Goal: Check status: Check status

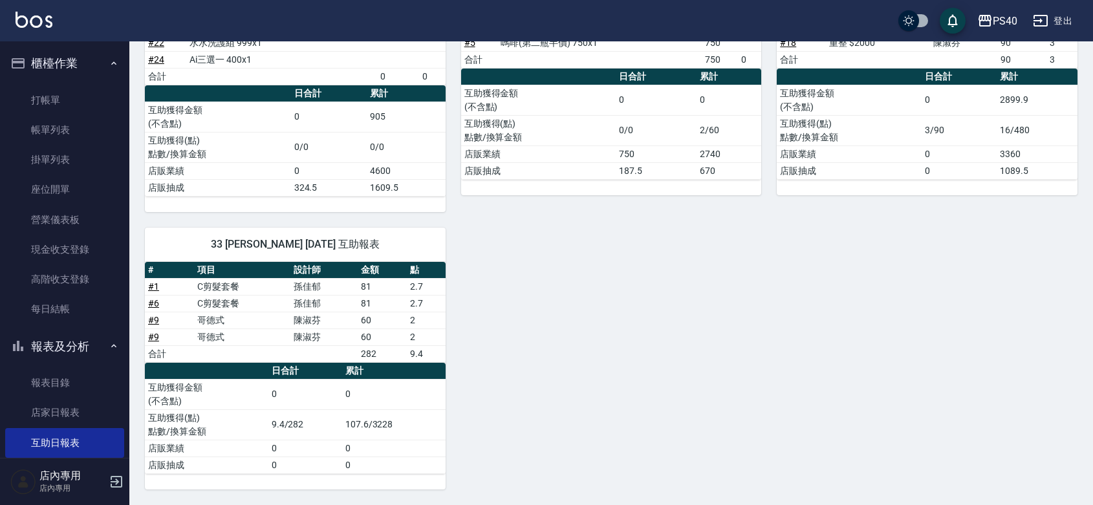
scroll to position [377, 0]
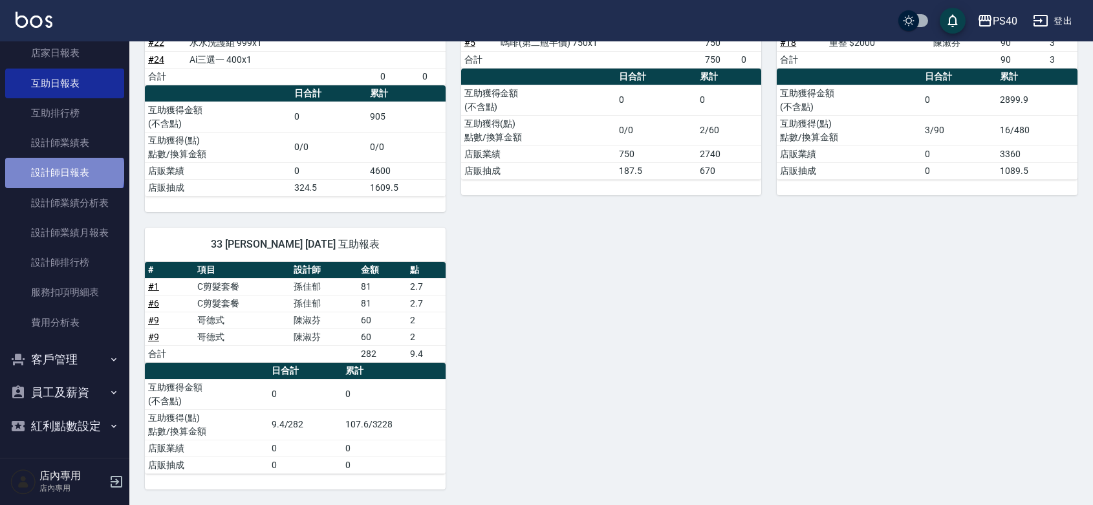
click at [63, 158] on link "設計師日報表" at bounding box center [64, 173] width 119 height 30
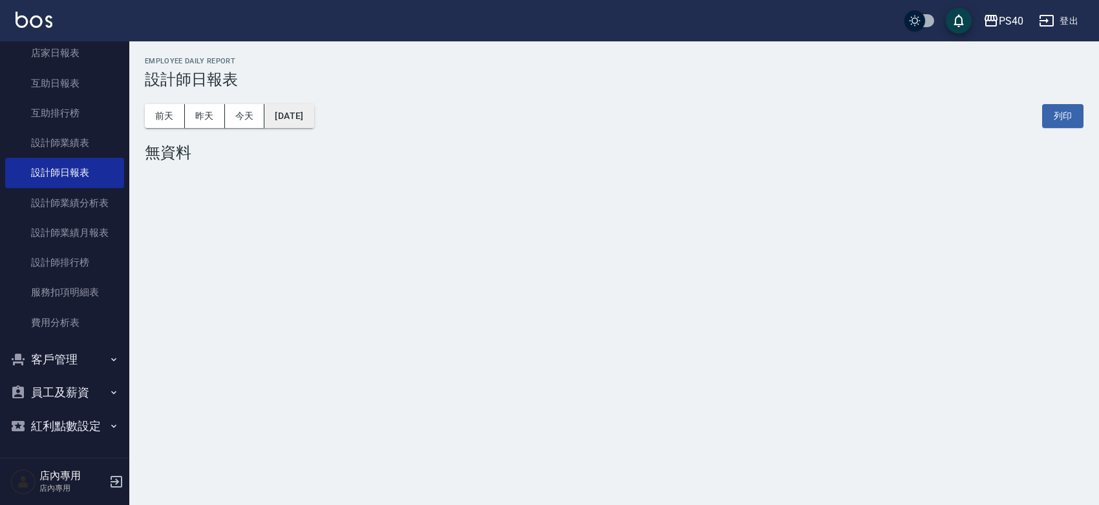
click at [301, 109] on button "[DATE]" at bounding box center [288, 116] width 49 height 24
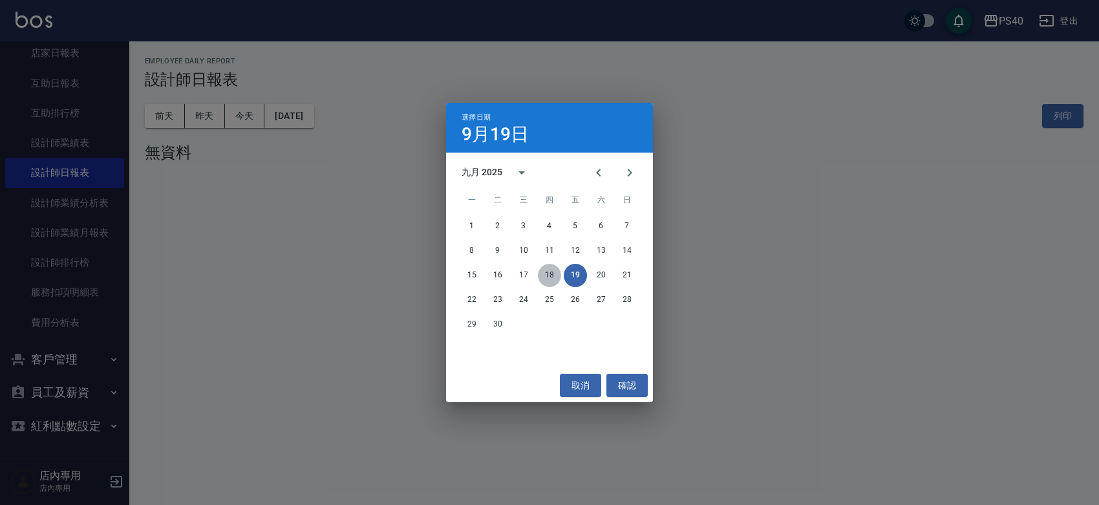
click at [546, 272] on button "18" at bounding box center [549, 275] width 23 height 23
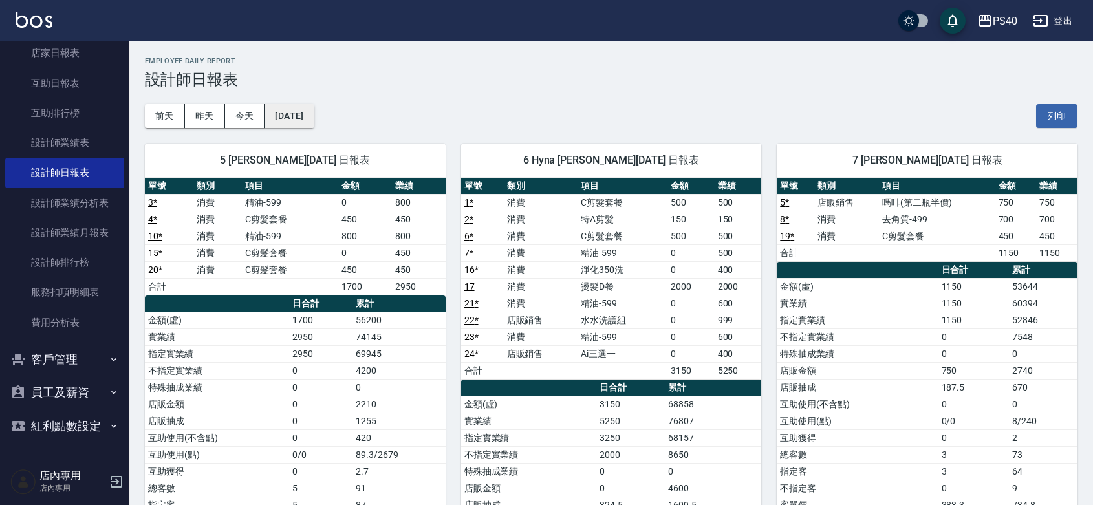
click at [314, 116] on button "[DATE]" at bounding box center [288, 116] width 49 height 24
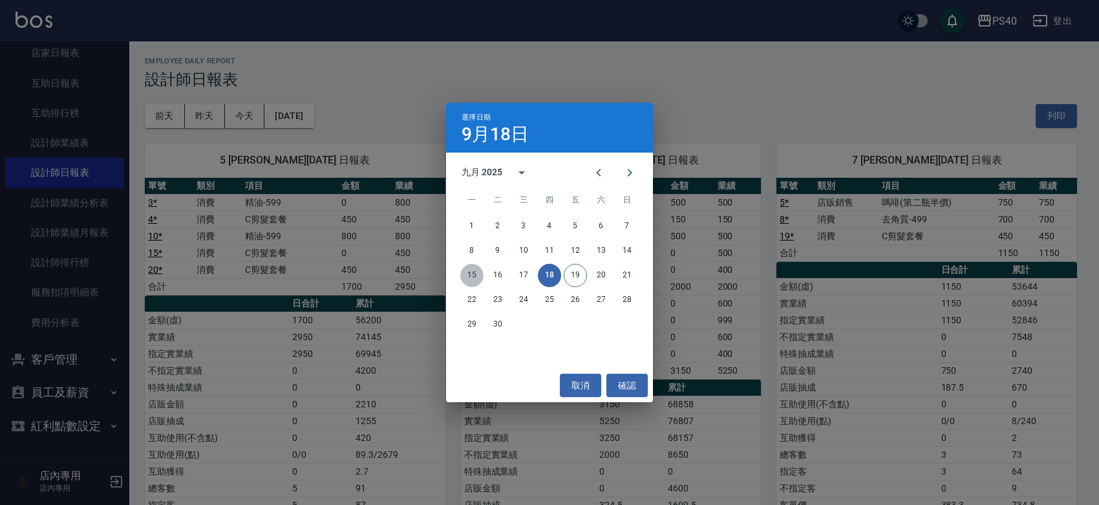
click at [473, 276] on button "15" at bounding box center [471, 275] width 23 height 23
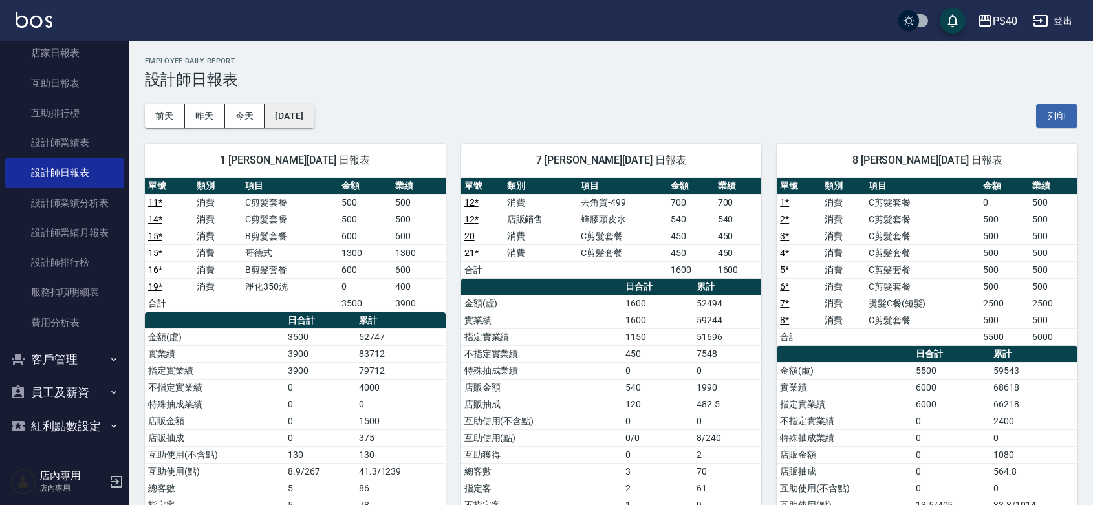
click at [308, 111] on button "[DATE]" at bounding box center [288, 116] width 49 height 24
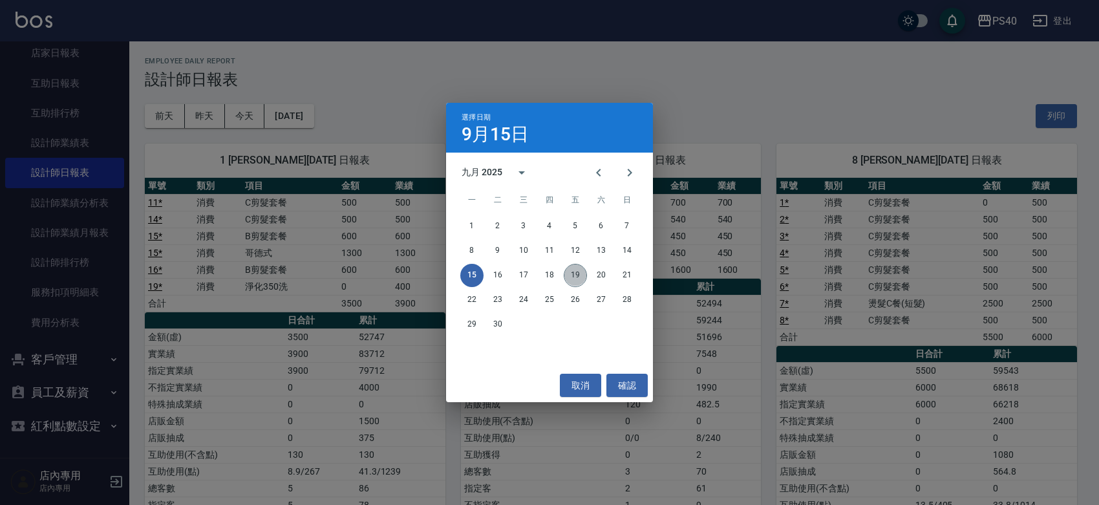
click at [569, 272] on button "19" at bounding box center [575, 275] width 23 height 23
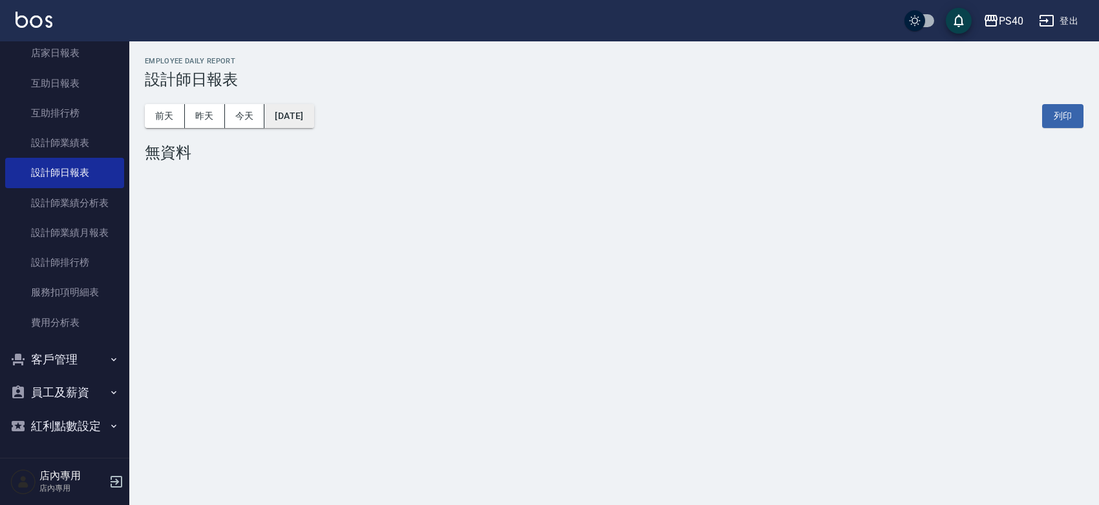
click at [299, 125] on button "[DATE]" at bounding box center [288, 116] width 49 height 24
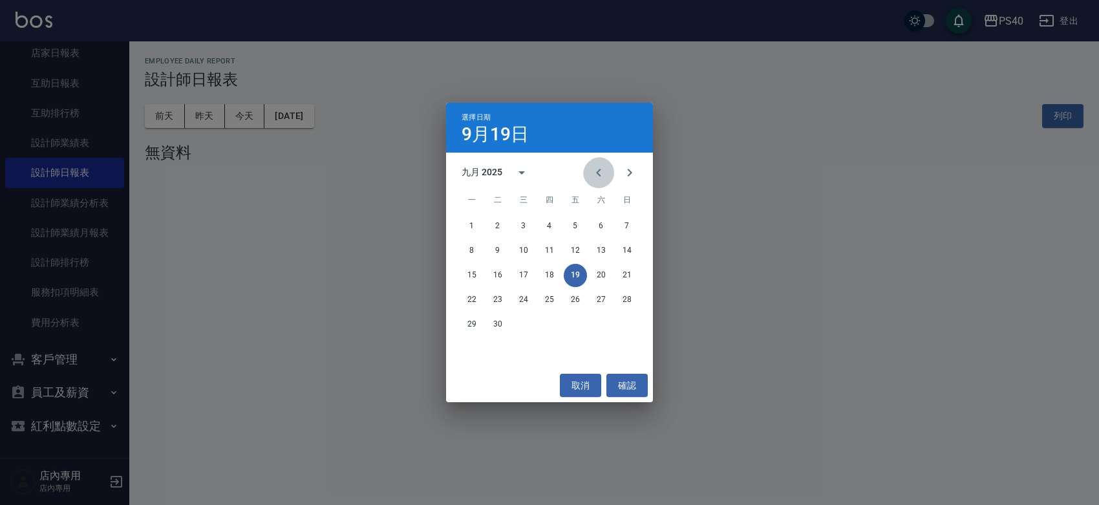
click at [595, 169] on icon "Previous month" at bounding box center [599, 173] width 16 height 16
click at [495, 295] on button "19" at bounding box center [497, 299] width 23 height 23
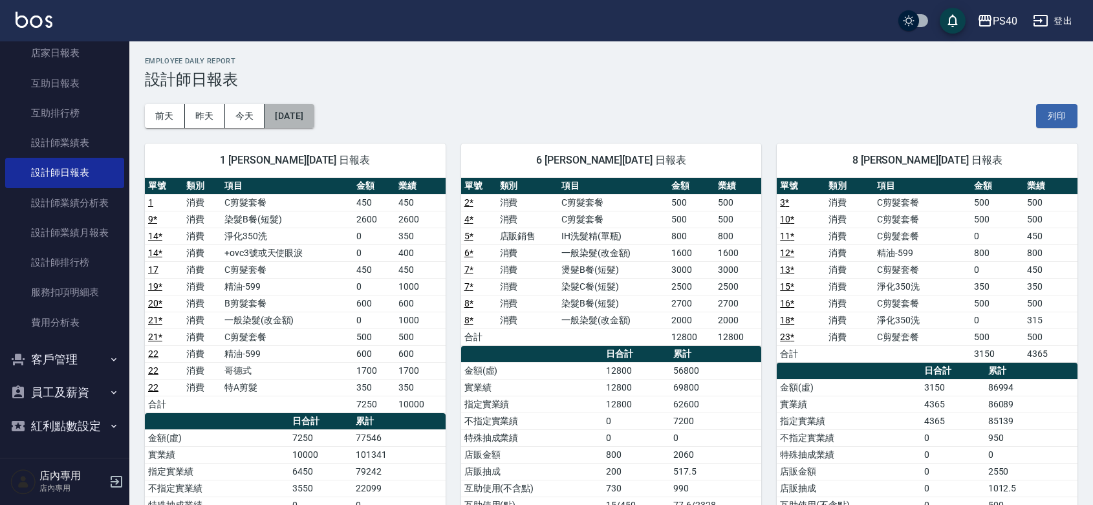
click at [314, 114] on button "[DATE]" at bounding box center [288, 116] width 49 height 24
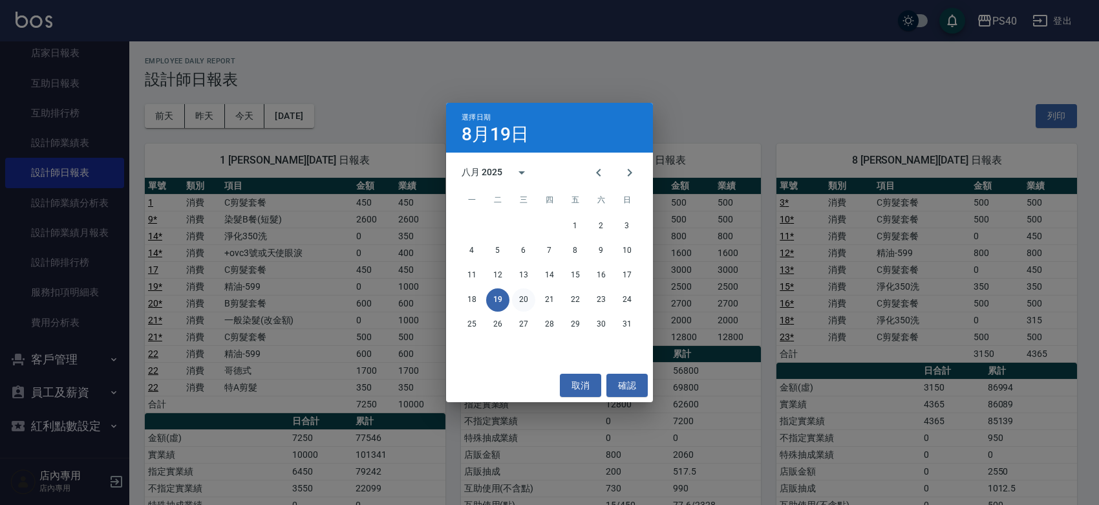
click at [525, 297] on button "20" at bounding box center [523, 299] width 23 height 23
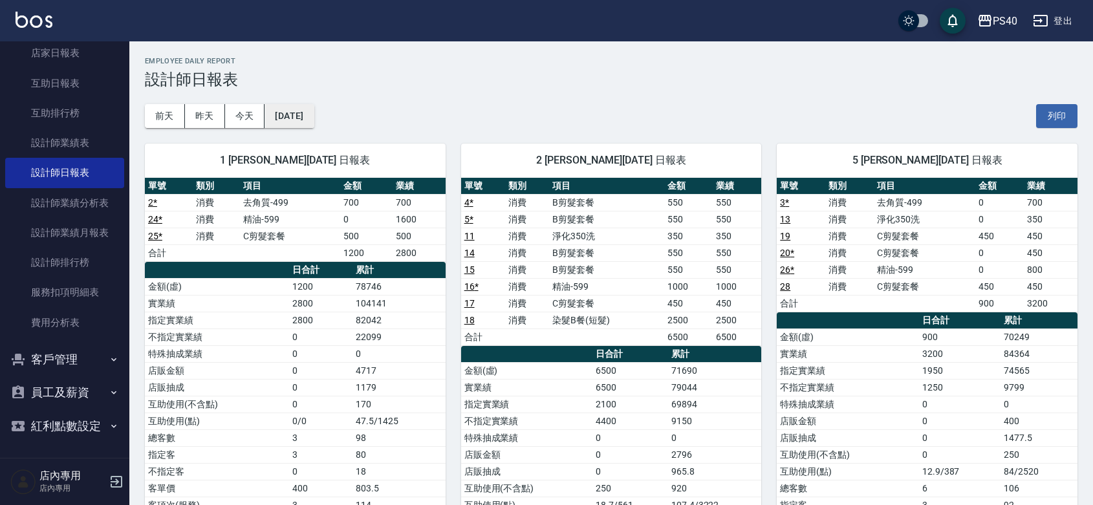
click at [310, 113] on button "[DATE]" at bounding box center [288, 116] width 49 height 24
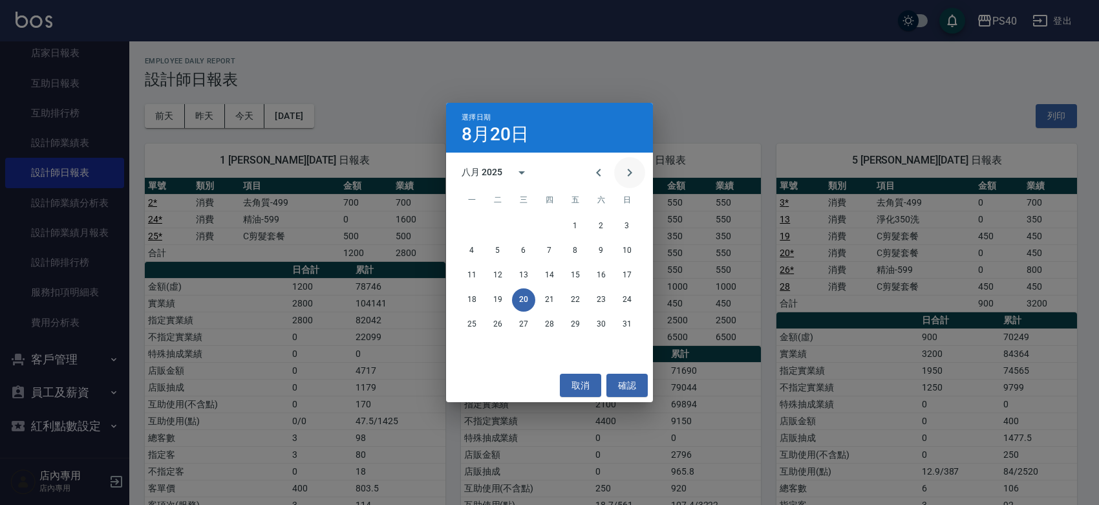
click at [622, 165] on icon "Next month" at bounding box center [630, 173] width 16 height 16
click at [575, 275] on button "19" at bounding box center [575, 275] width 23 height 23
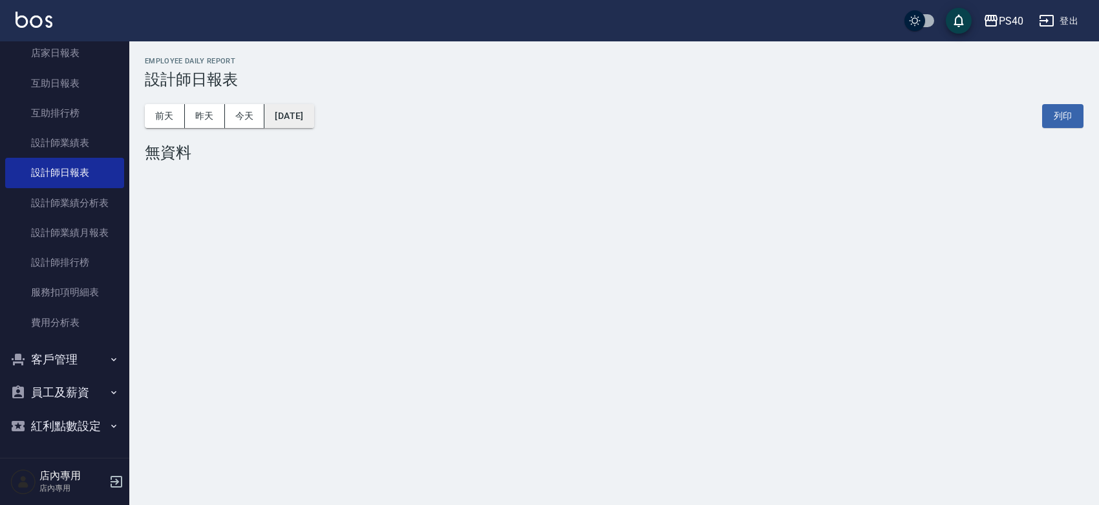
click at [314, 118] on button "[DATE]" at bounding box center [288, 116] width 49 height 24
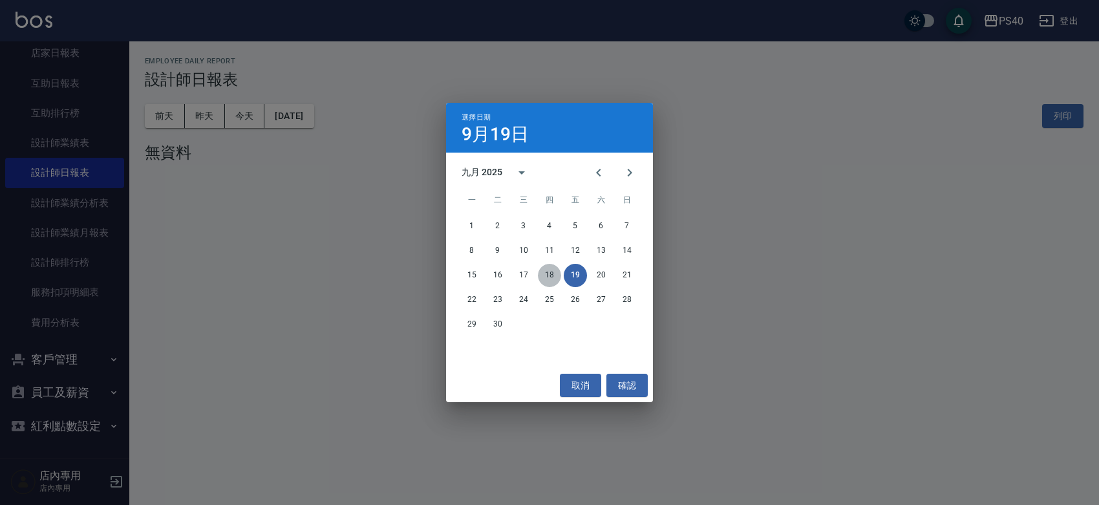
click at [547, 269] on button "18" at bounding box center [549, 275] width 23 height 23
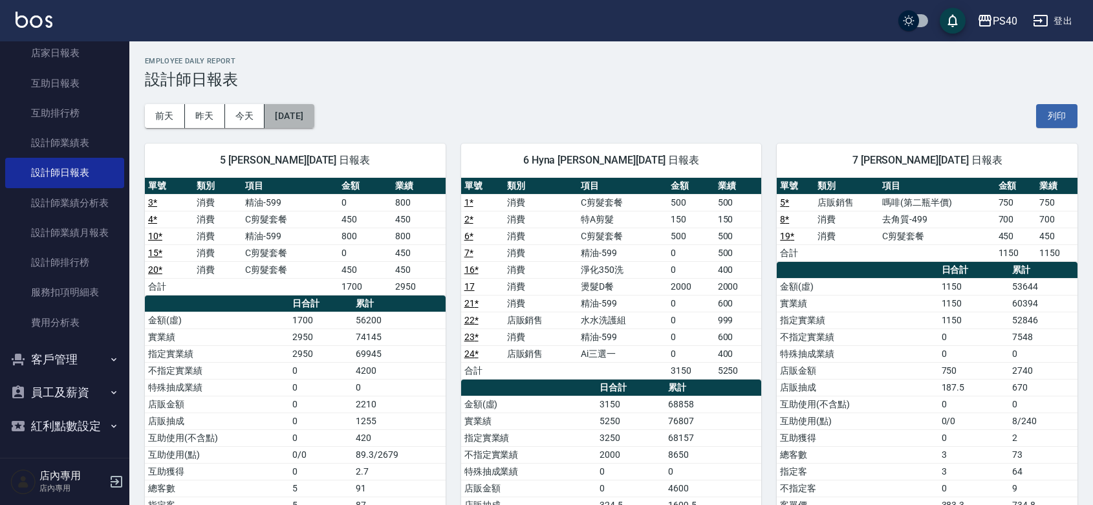
click at [284, 114] on button "[DATE]" at bounding box center [288, 116] width 49 height 24
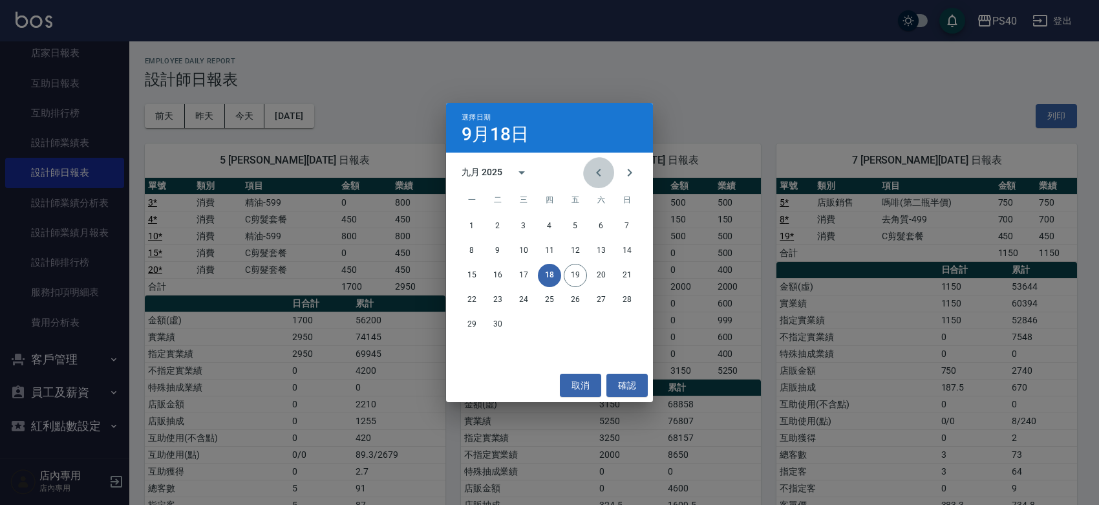
drag, startPoint x: 590, startPoint y: 173, endPoint x: 579, endPoint y: 183, distance: 14.7
click at [591, 173] on icon "Previous month" at bounding box center [599, 173] width 16 height 16
click at [469, 299] on button "18" at bounding box center [471, 299] width 23 height 23
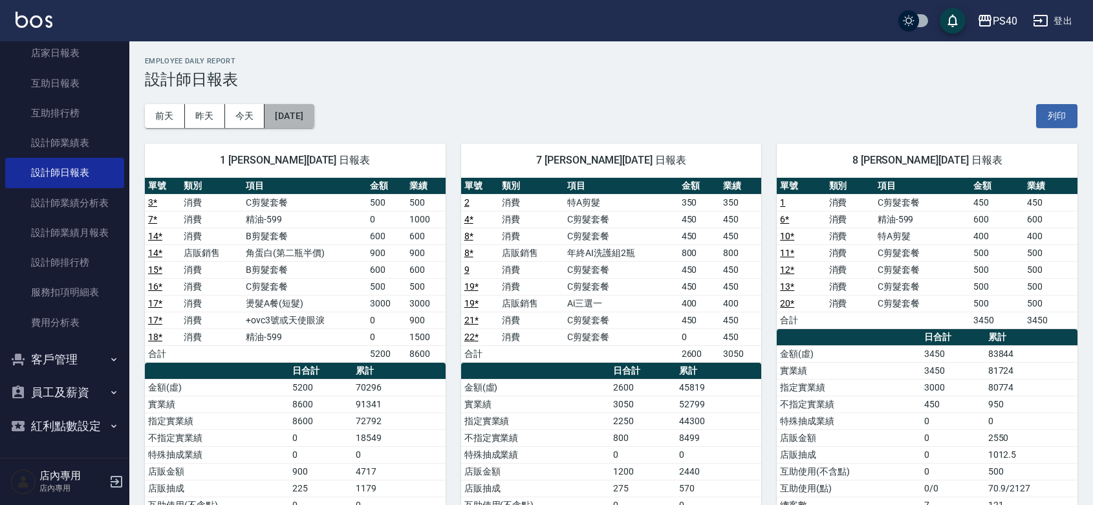
click at [286, 111] on button "[DATE]" at bounding box center [288, 116] width 49 height 24
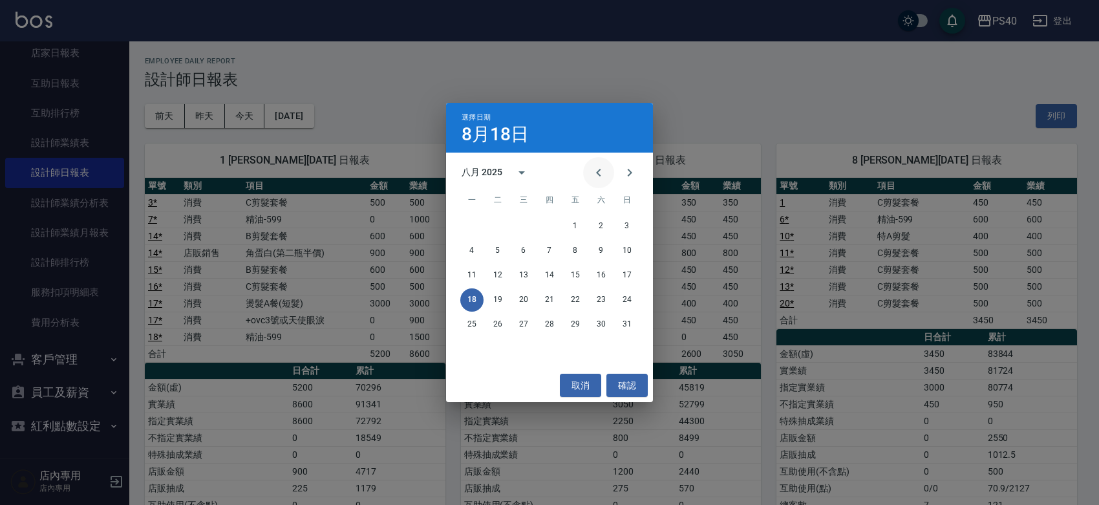
drag, startPoint x: 631, startPoint y: 175, endPoint x: 593, endPoint y: 184, distance: 39.2
click at [630, 175] on icon "Next month" at bounding box center [630, 173] width 16 height 16
click at [554, 272] on button "18" at bounding box center [549, 275] width 23 height 23
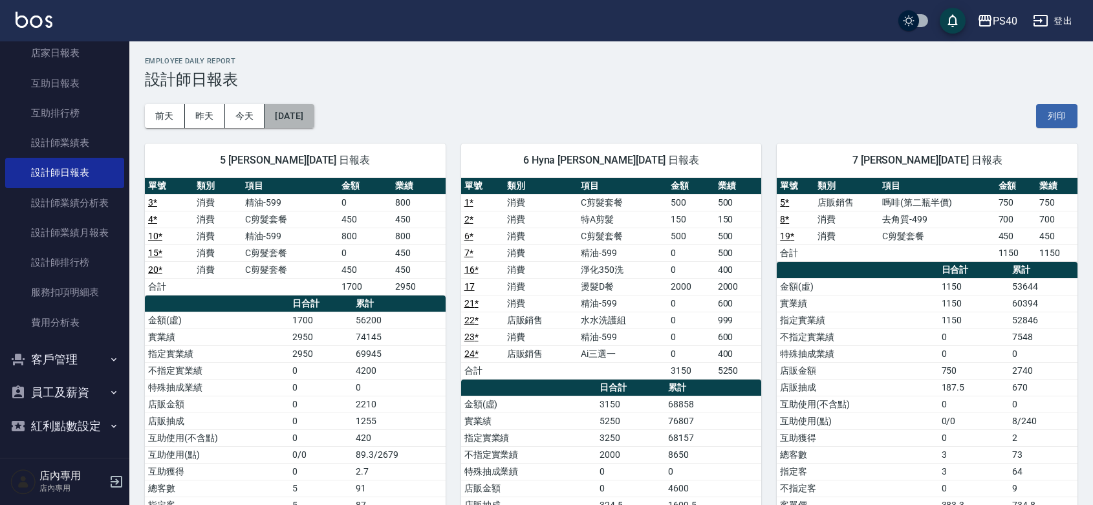
click at [279, 112] on button "[DATE]" at bounding box center [288, 116] width 49 height 24
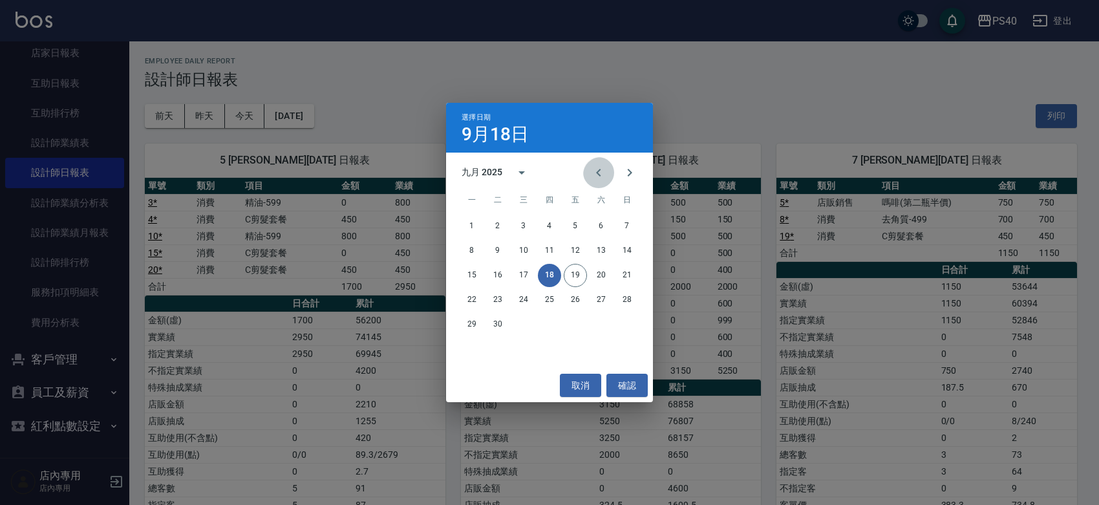
click at [591, 176] on icon "Previous month" at bounding box center [599, 173] width 16 height 16
click at [520, 295] on button "20" at bounding box center [523, 299] width 23 height 23
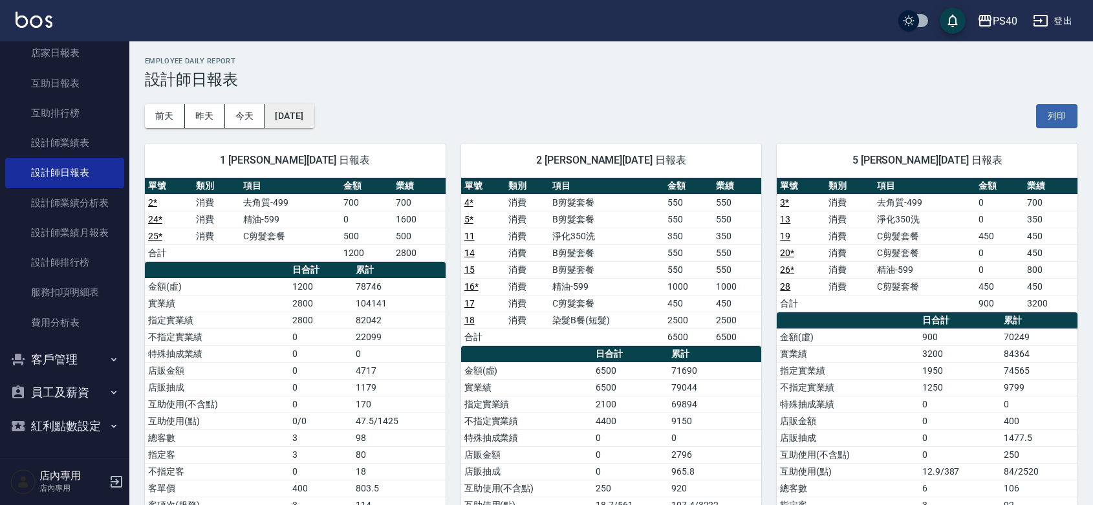
click at [282, 110] on button "[DATE]" at bounding box center [288, 116] width 49 height 24
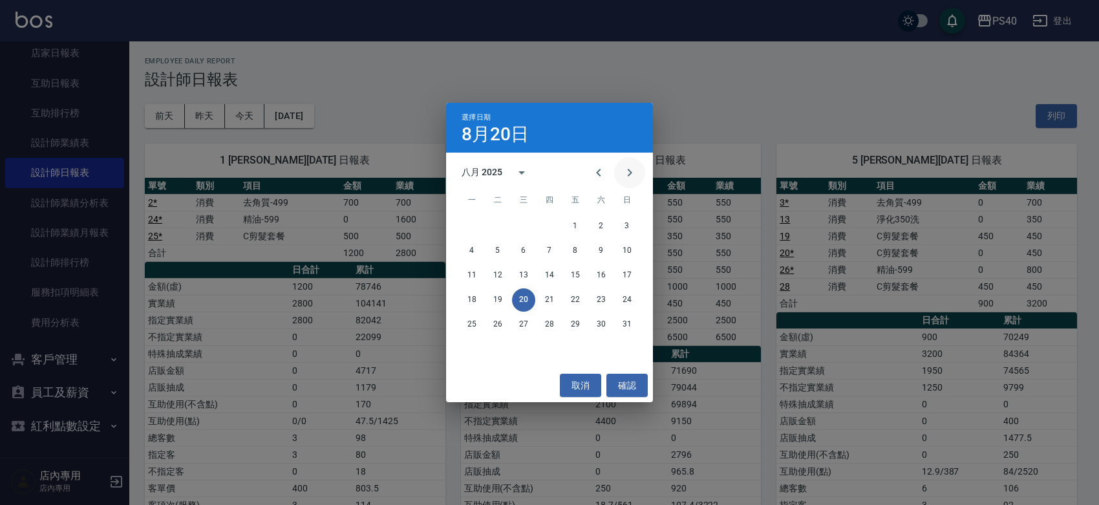
click at [631, 175] on icon "Next month" at bounding box center [630, 173] width 16 height 16
